Goal: Transaction & Acquisition: Purchase product/service

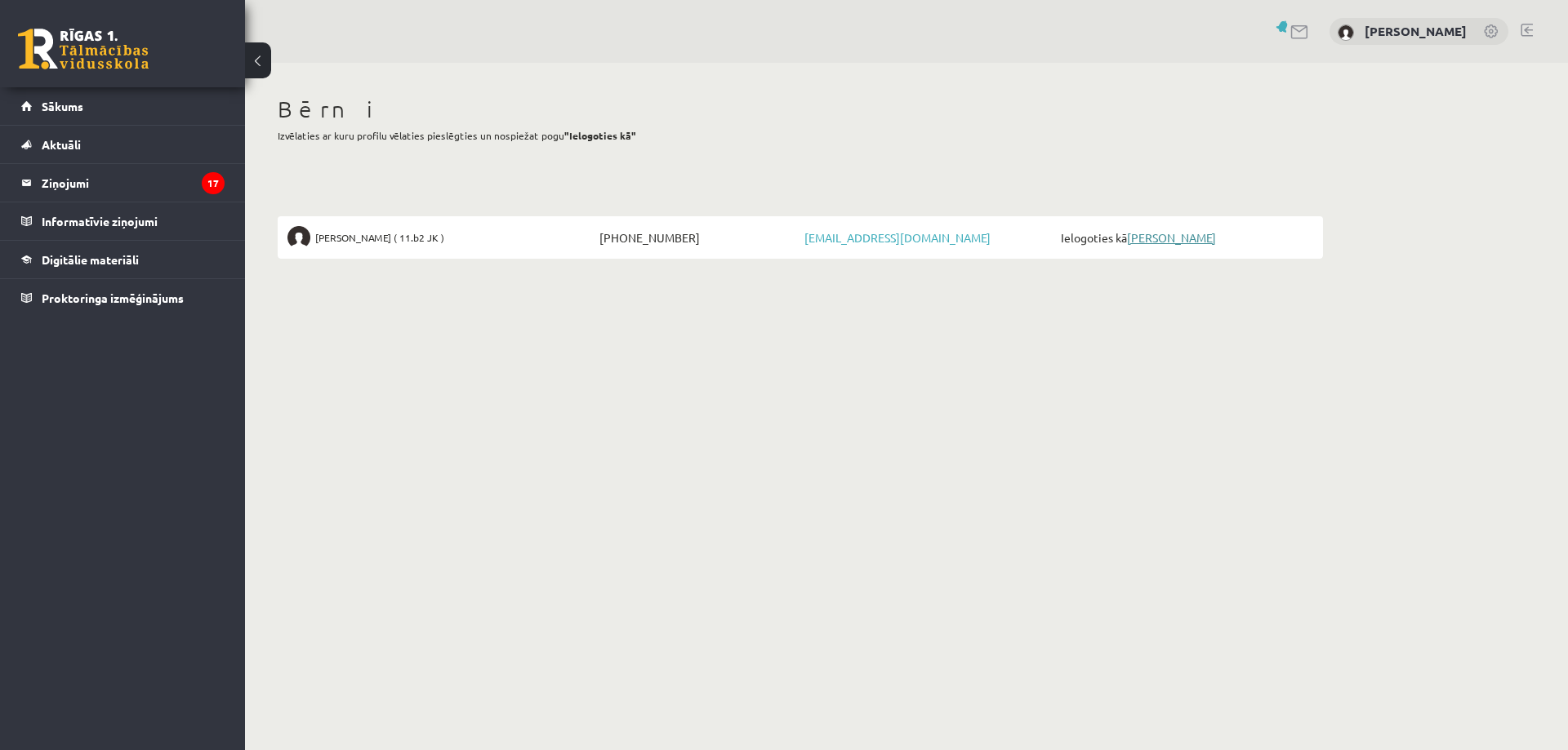
click at [1138, 237] on link "[PERSON_NAME]" at bounding box center [1172, 238] width 89 height 15
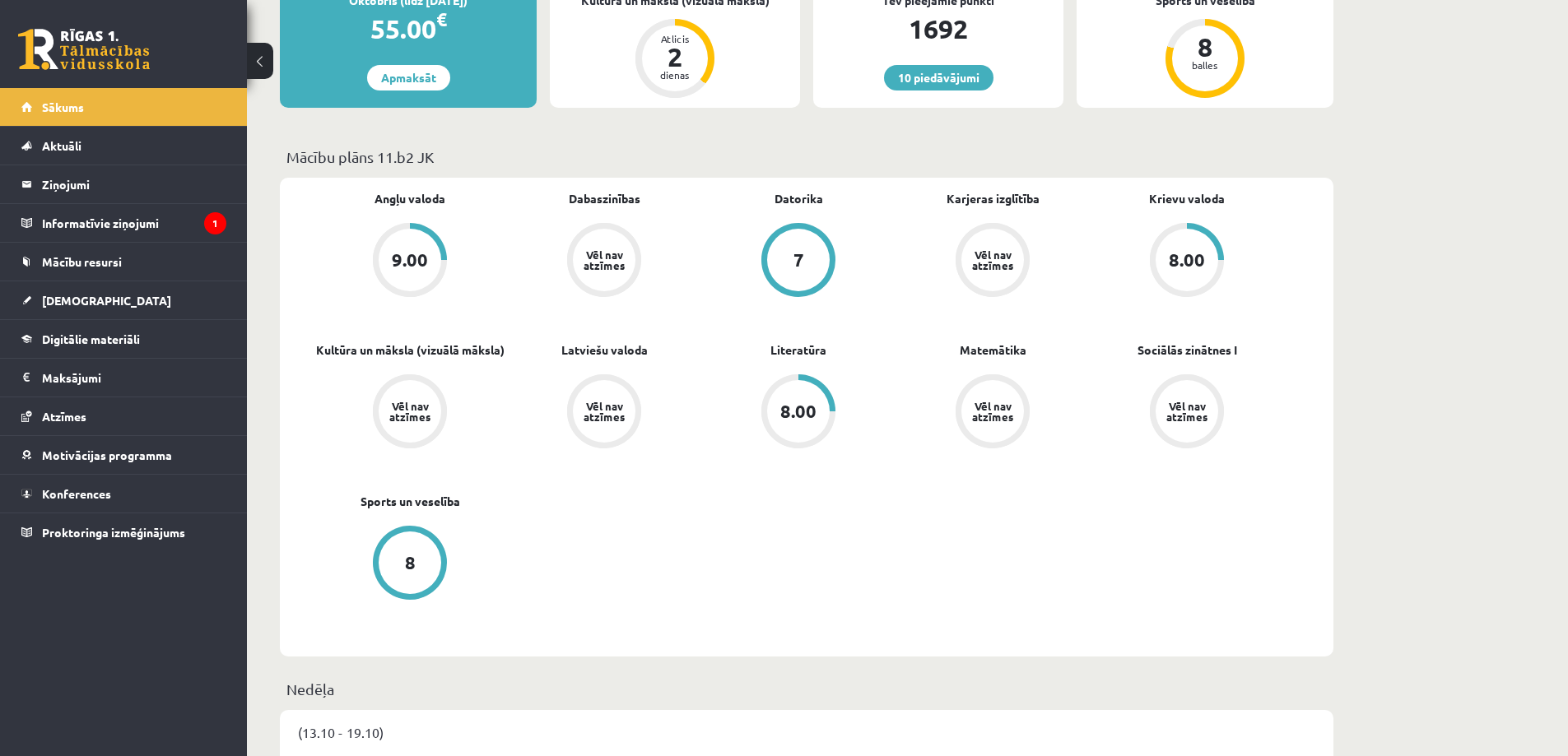
scroll to position [741, 0]
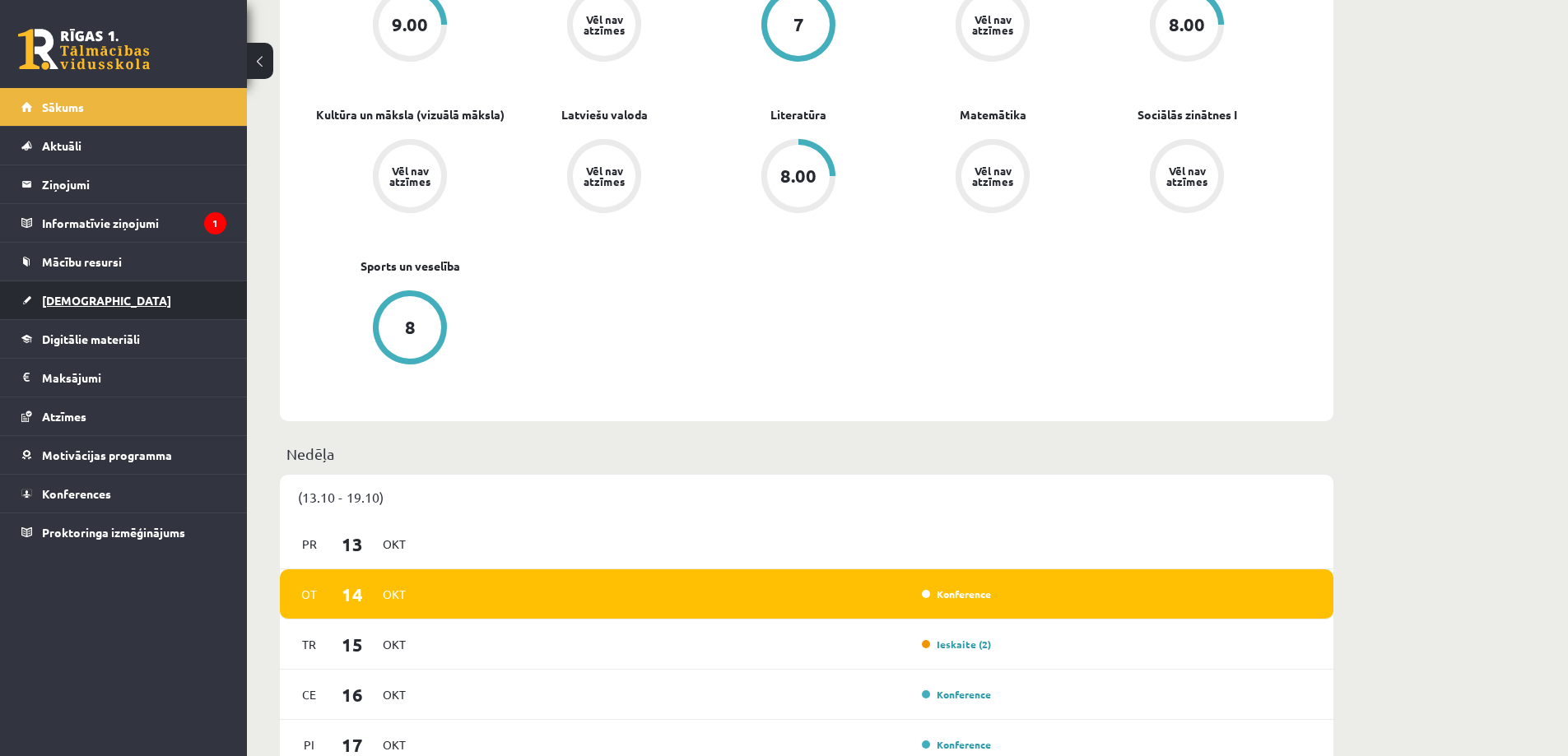
click at [77, 300] on span "Ieskaites" at bounding box center [107, 300] width 129 height 15
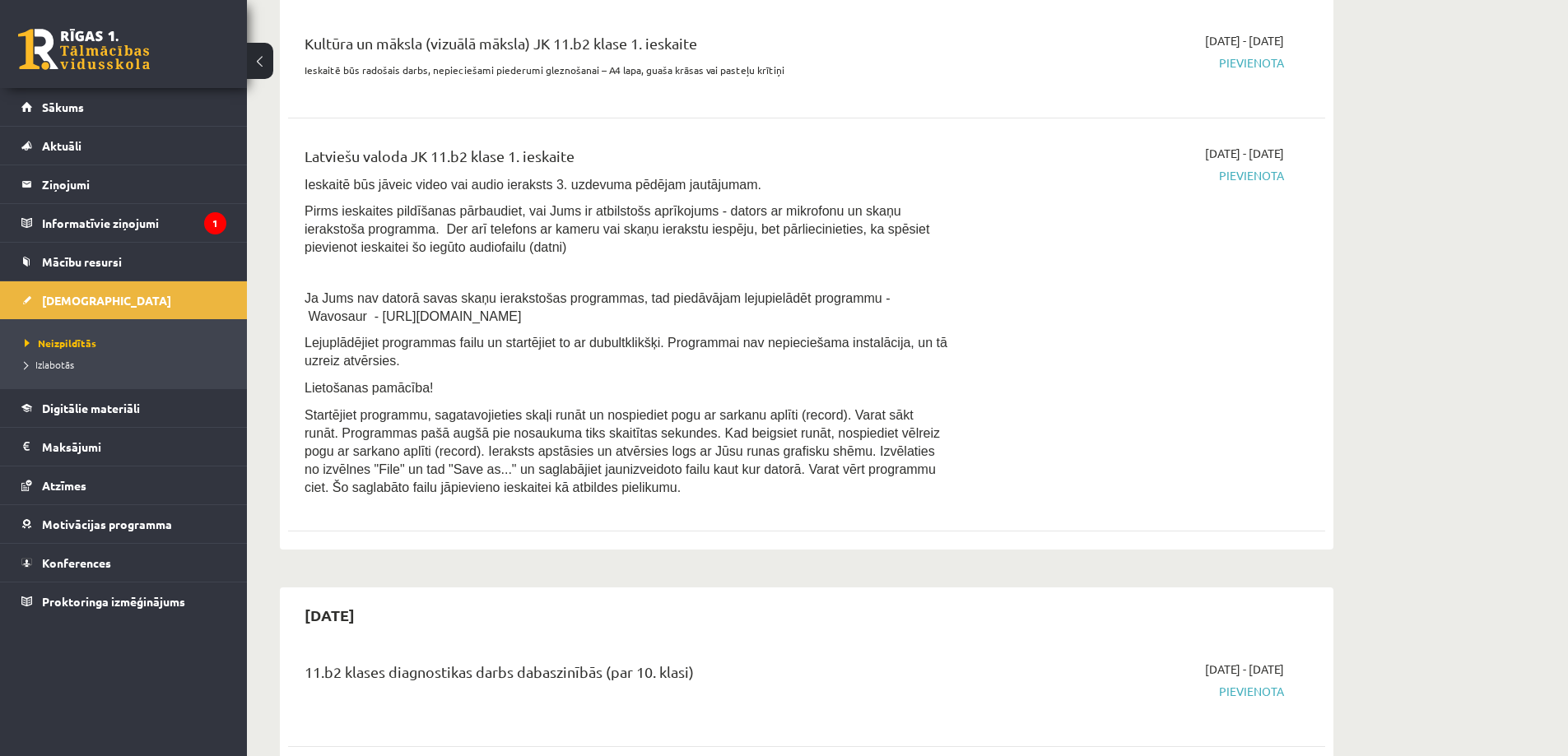
scroll to position [412, 0]
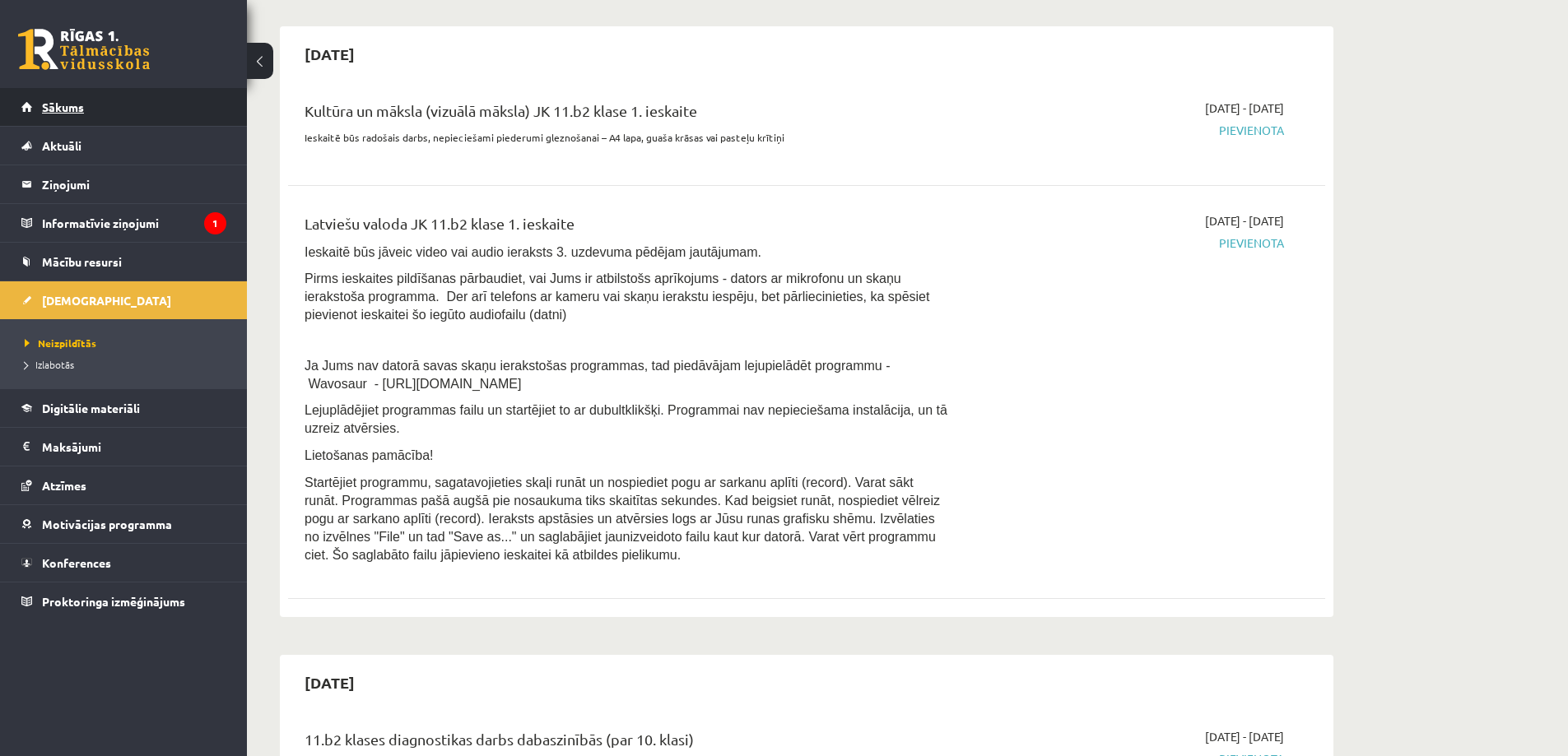
click at [70, 106] on span "Sākums" at bounding box center [63, 107] width 42 height 15
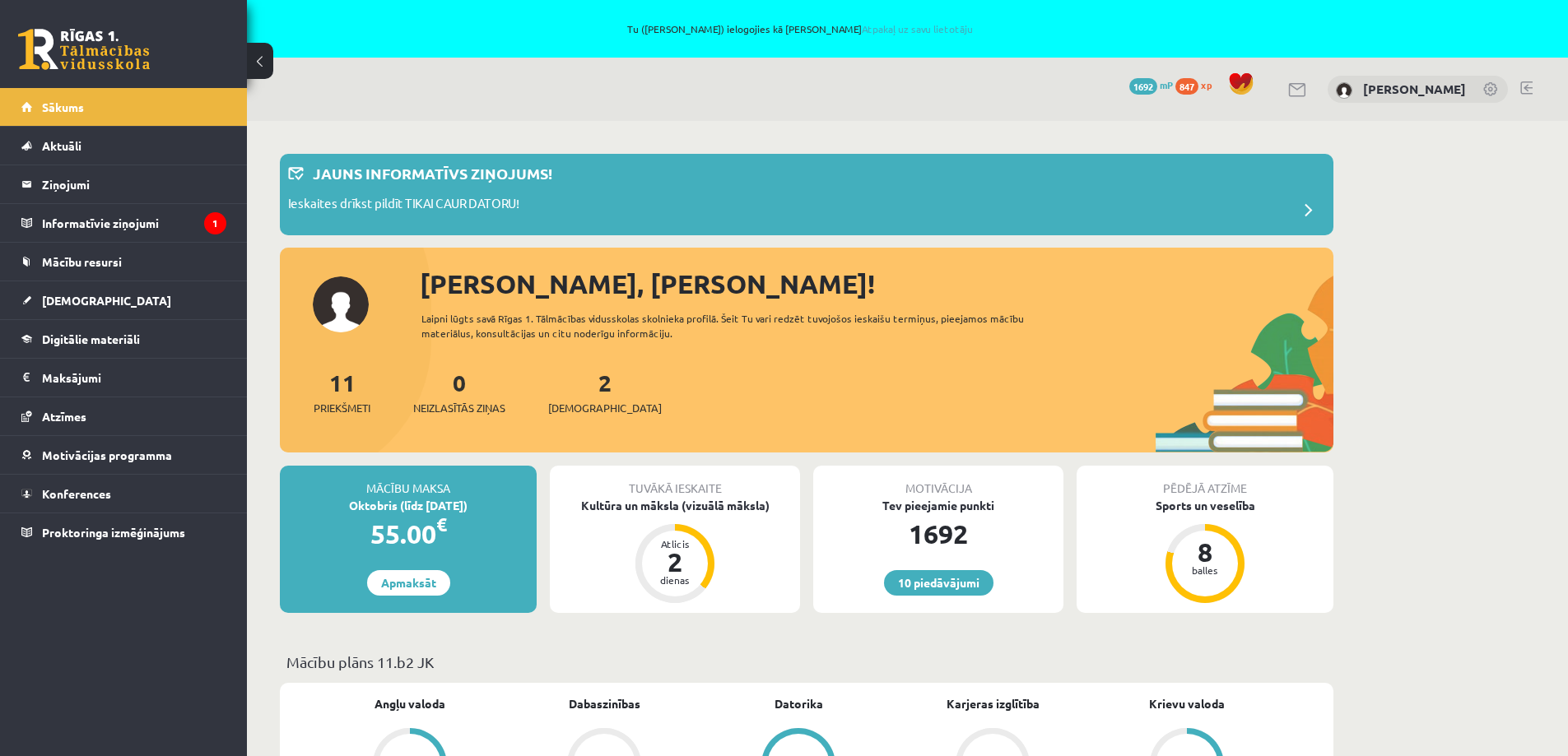
click at [573, 397] on div "2 Ieskaites" at bounding box center [604, 391] width 113 height 51
click at [578, 379] on link "2 Ieskaites" at bounding box center [604, 392] width 113 height 48
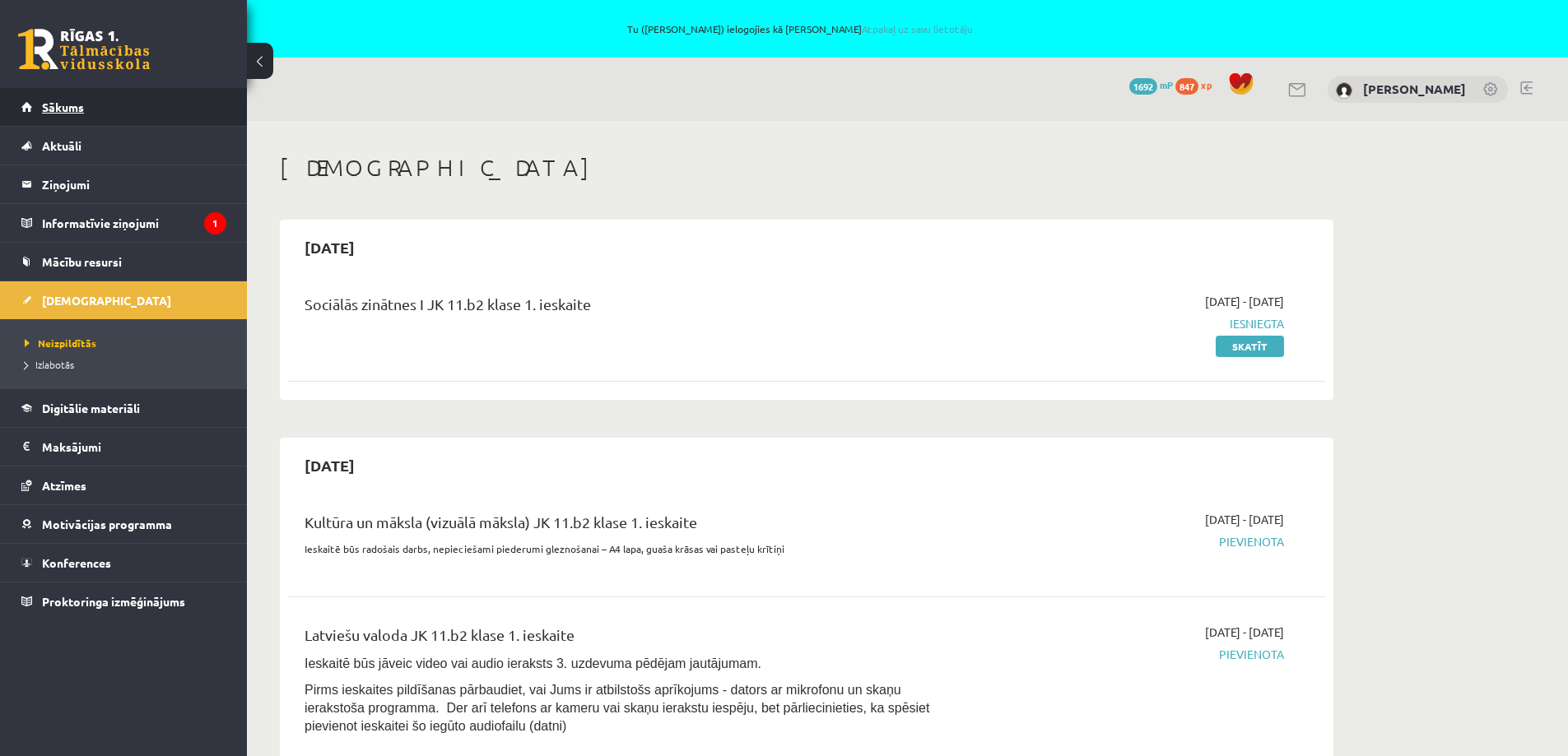
click at [90, 105] on link "Sākums" at bounding box center [123, 107] width 205 height 38
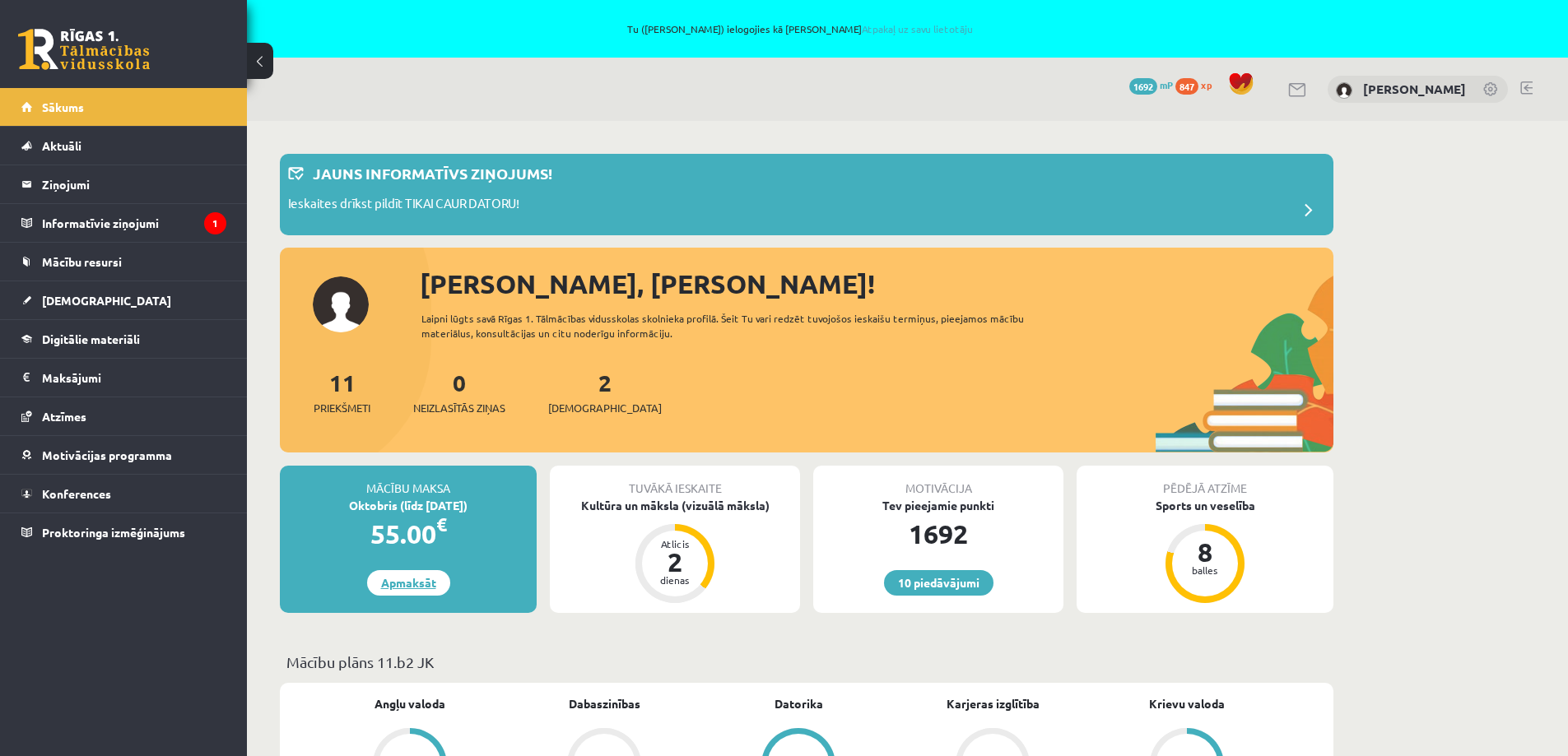
click at [413, 583] on link "Apmaksāt" at bounding box center [408, 583] width 83 height 26
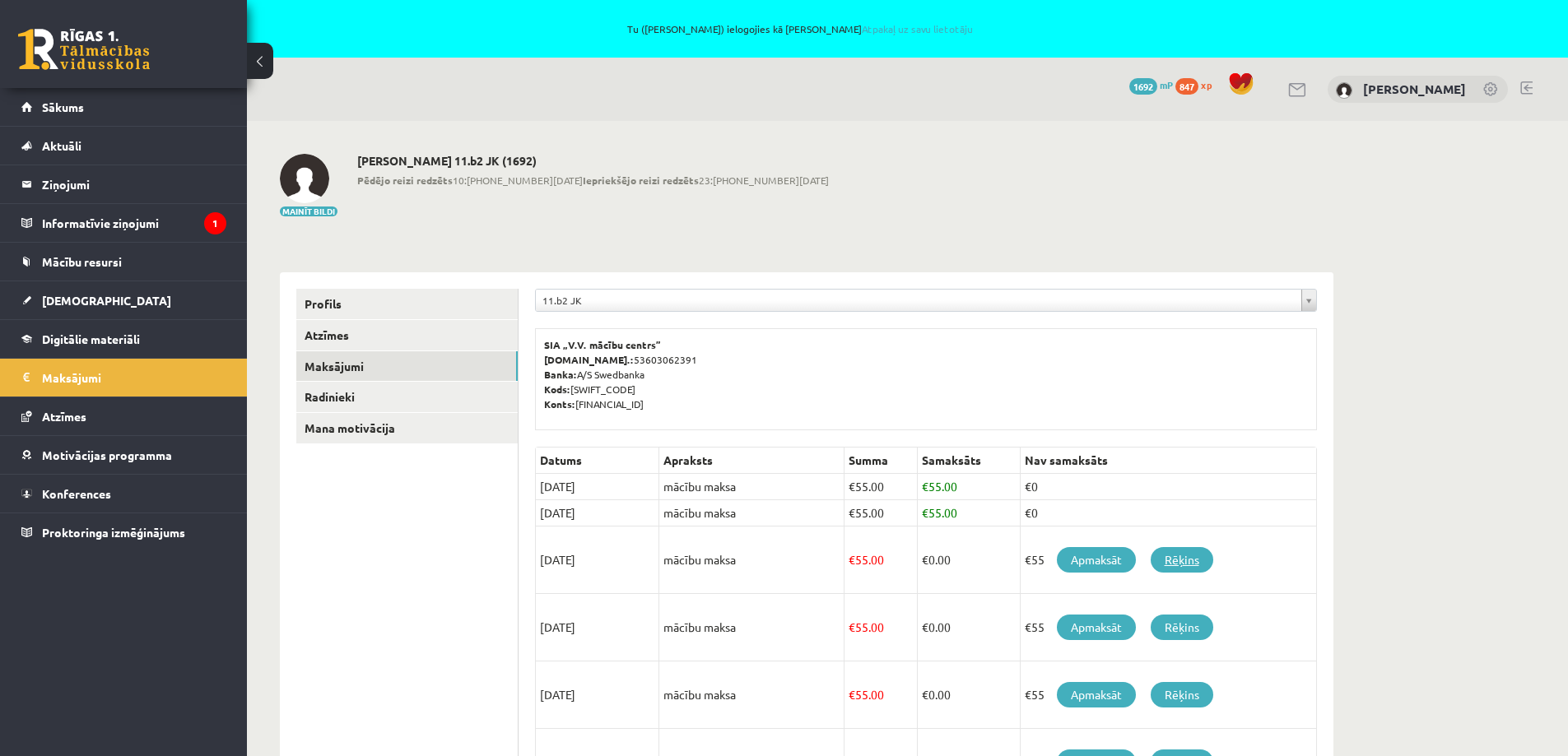
click at [1183, 560] on link "Rēķins" at bounding box center [1183, 559] width 63 height 26
click at [1095, 564] on link "Apmaksāt" at bounding box center [1096, 559] width 79 height 26
